Goal: Task Accomplishment & Management: Use online tool/utility

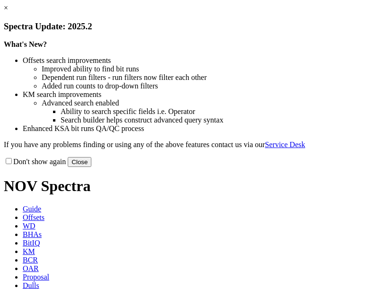
click at [91, 167] on button "Close" at bounding box center [80, 162] width 24 height 10
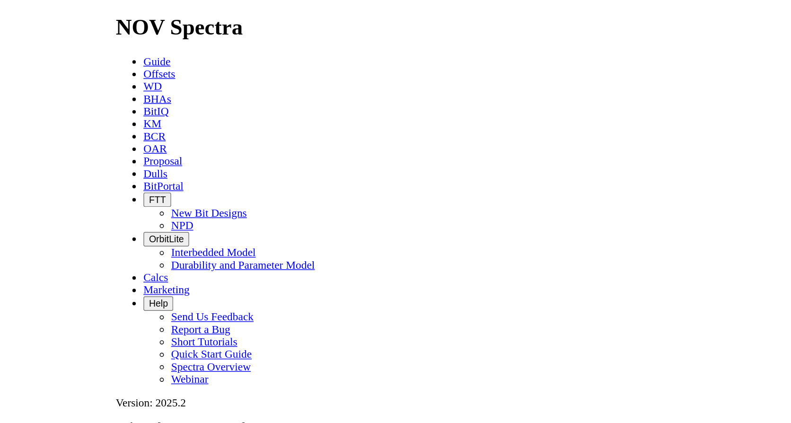
scroll to position [107, 0]
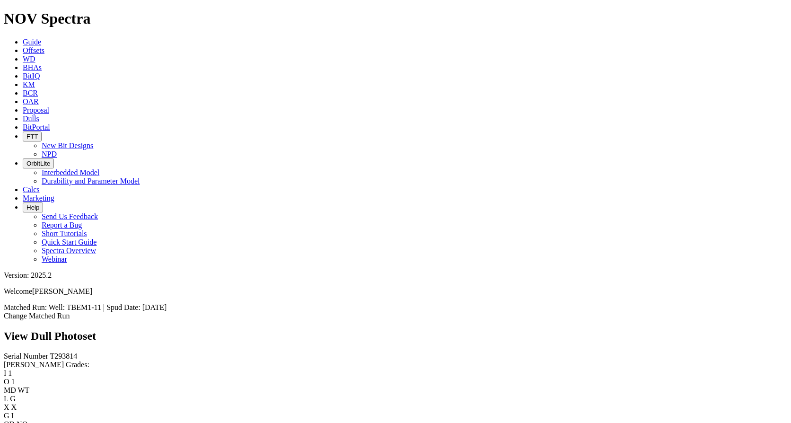
scroll to position [0, 0]
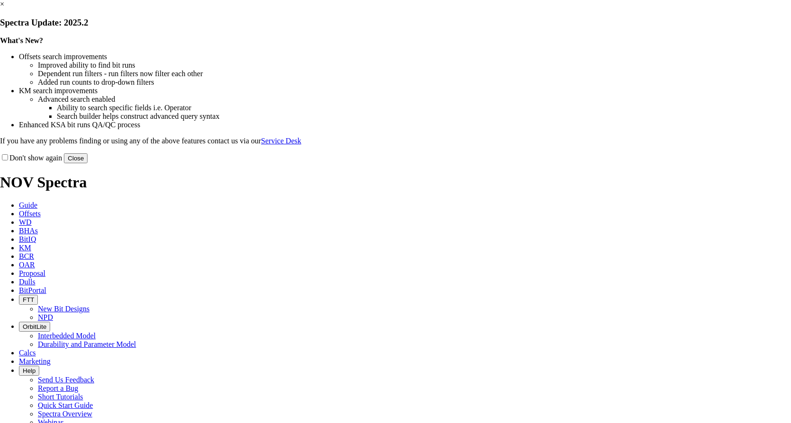
click at [88, 163] on button "Close" at bounding box center [76, 158] width 24 height 10
click at [600, 75] on div "What's New? Offsets search improvements Improved ability to find bit runs Depen…" at bounding box center [395, 90] width 791 height 109
